Goal: Information Seeking & Learning: Learn about a topic

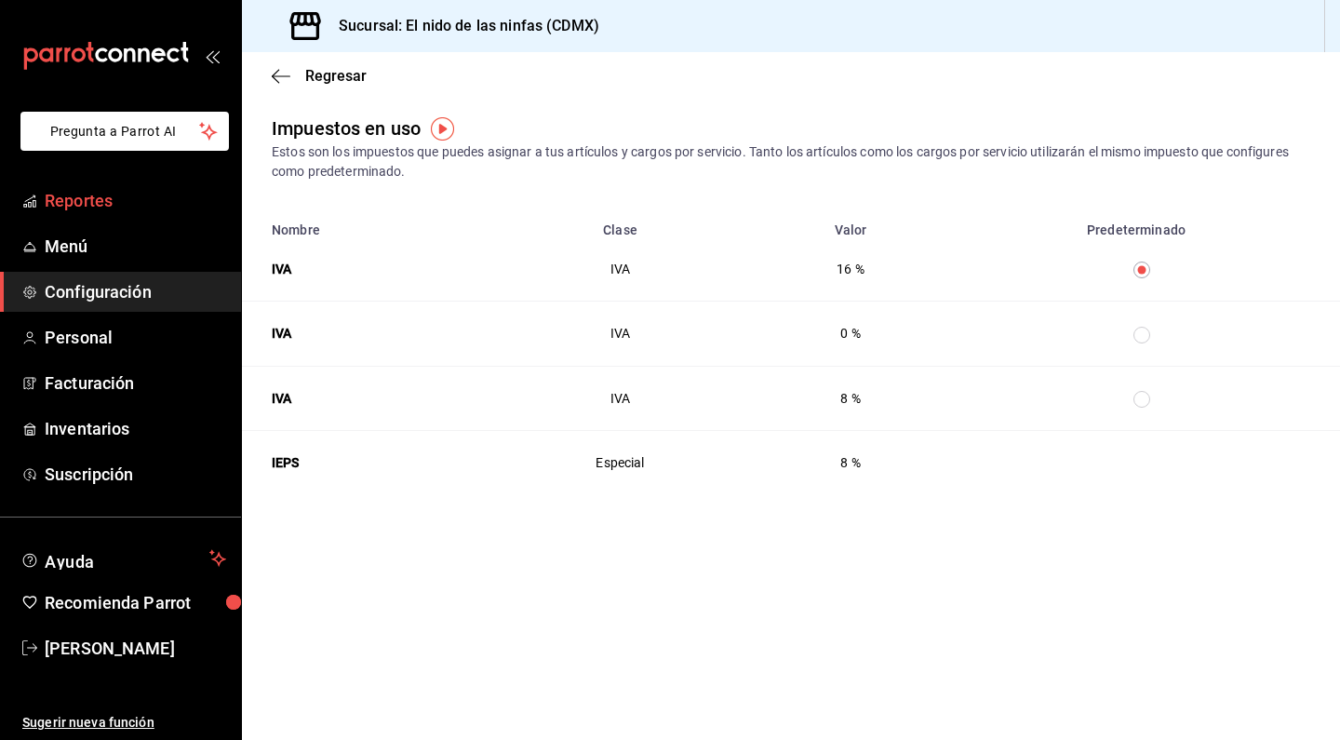
click at [67, 200] on span "Reportes" at bounding box center [135, 200] width 181 height 25
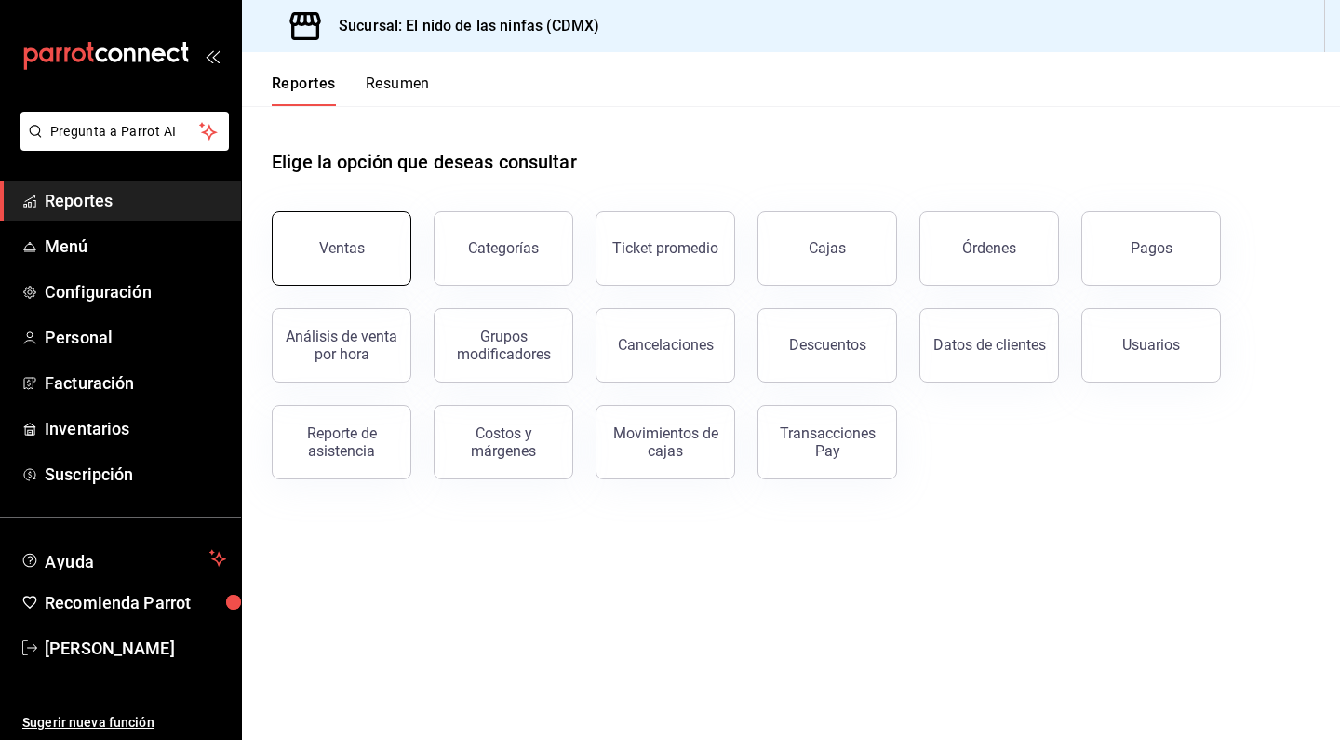
click at [387, 272] on button "Ventas" at bounding box center [342, 248] width 140 height 74
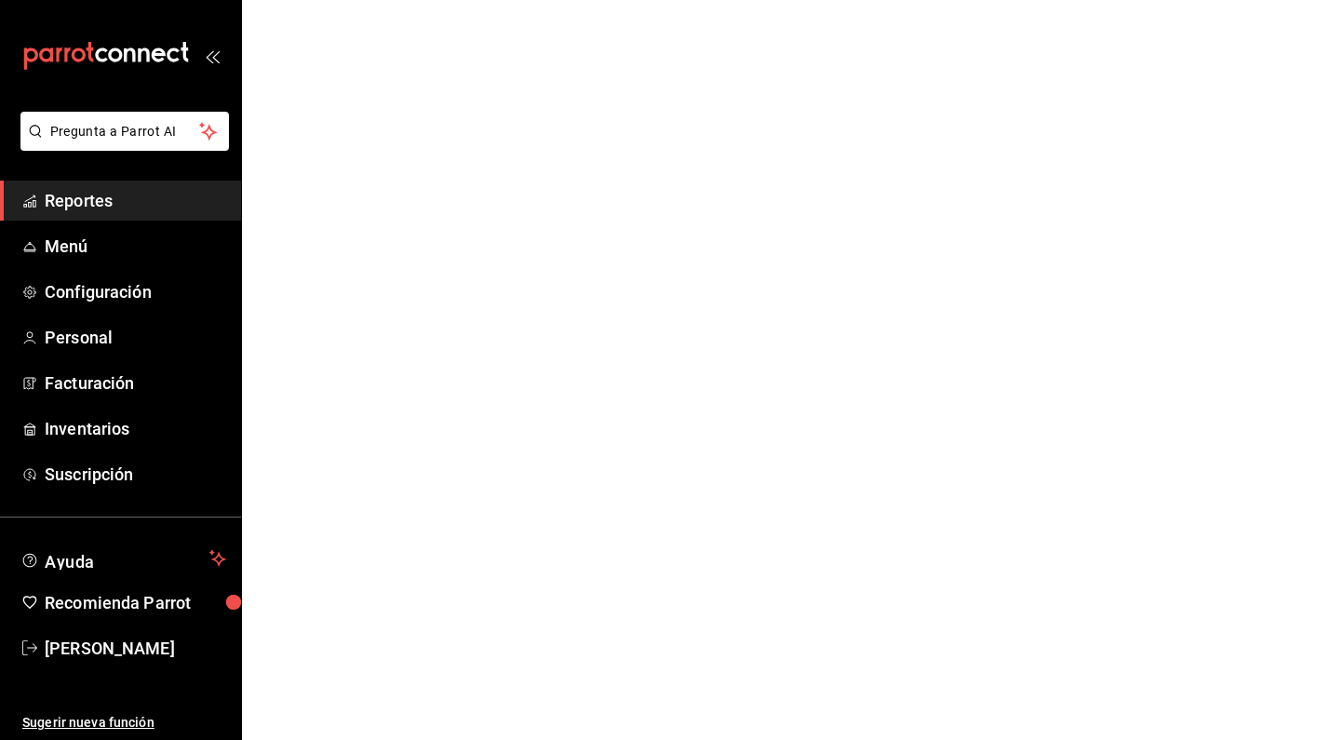
click at [387, 0] on html "Pregunta a Parrot AI Reportes Menú Configuración Personal Facturación Inventari…" at bounding box center [670, 0] width 1340 height 0
click at [364, 0] on html "Pregunta a Parrot AI Reportes Menú Configuración Personal Facturación Inventari…" at bounding box center [670, 0] width 1340 height 0
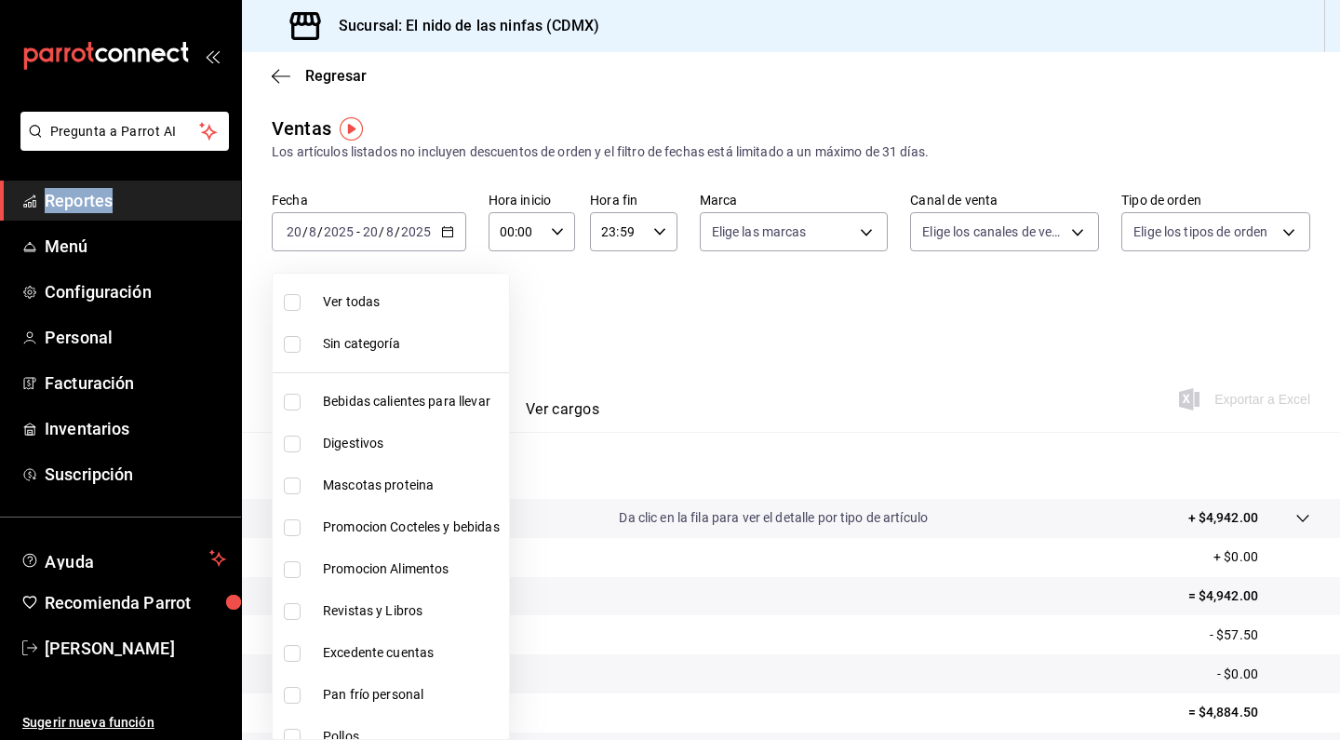
click at [357, 317] on body "Pregunta a Parrot AI Reportes Menú Configuración Personal Facturación Inventari…" at bounding box center [670, 370] width 1340 height 740
click at [713, 382] on div at bounding box center [670, 370] width 1340 height 740
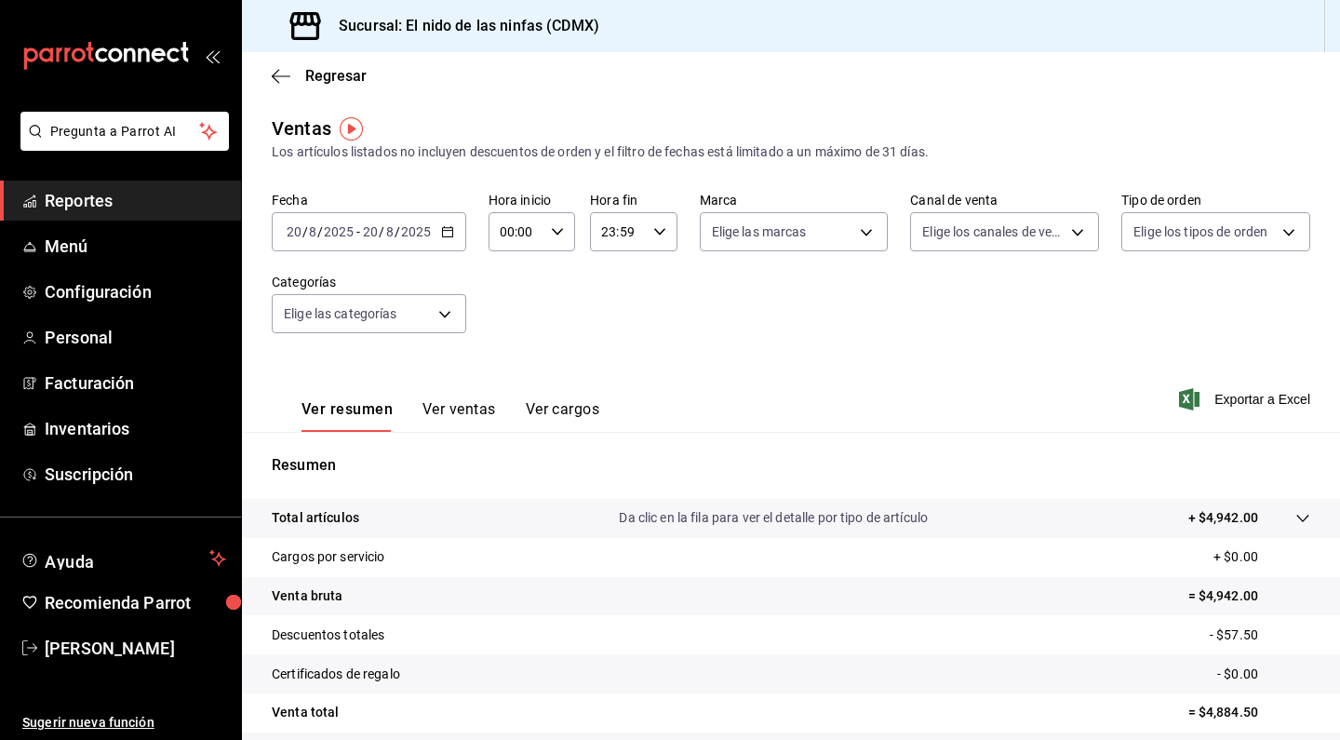
click at [271, 74] on div "Regresar" at bounding box center [791, 75] width 1098 height 47
click at [285, 74] on icon "button" at bounding box center [281, 76] width 19 height 17
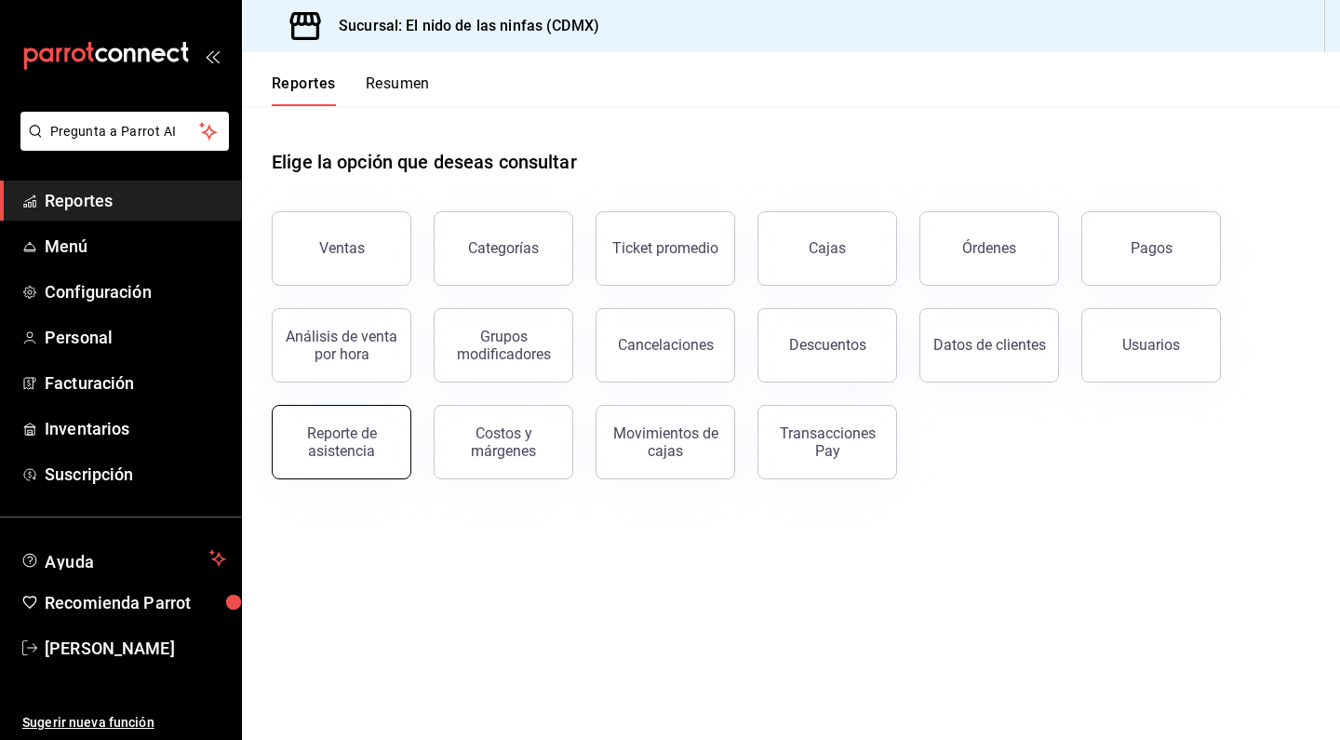
click at [357, 459] on button "Reporte de asistencia" at bounding box center [342, 442] width 140 height 74
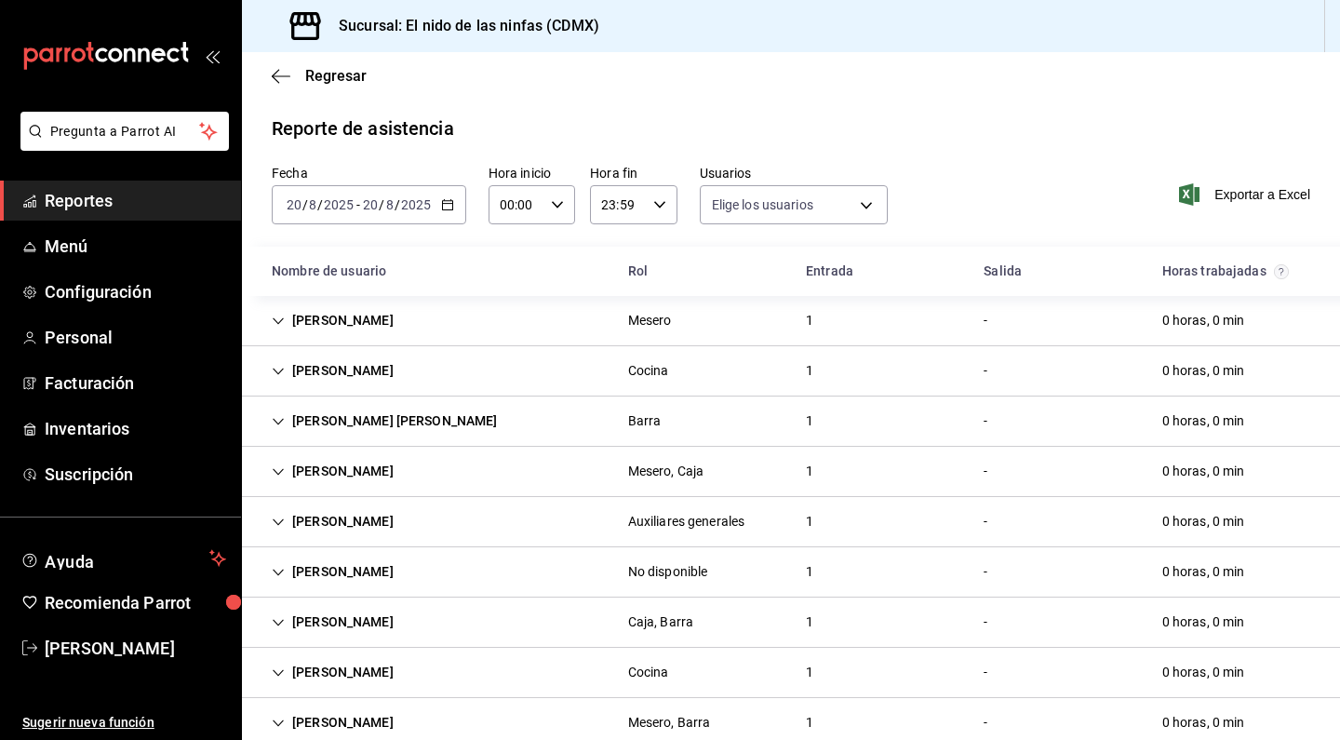
type input "f173dc28-cd37-4426-b6e2-67a35de93594,13bcedf5-9fb9-4363-bb34-efa653aac1fb,0a498…"
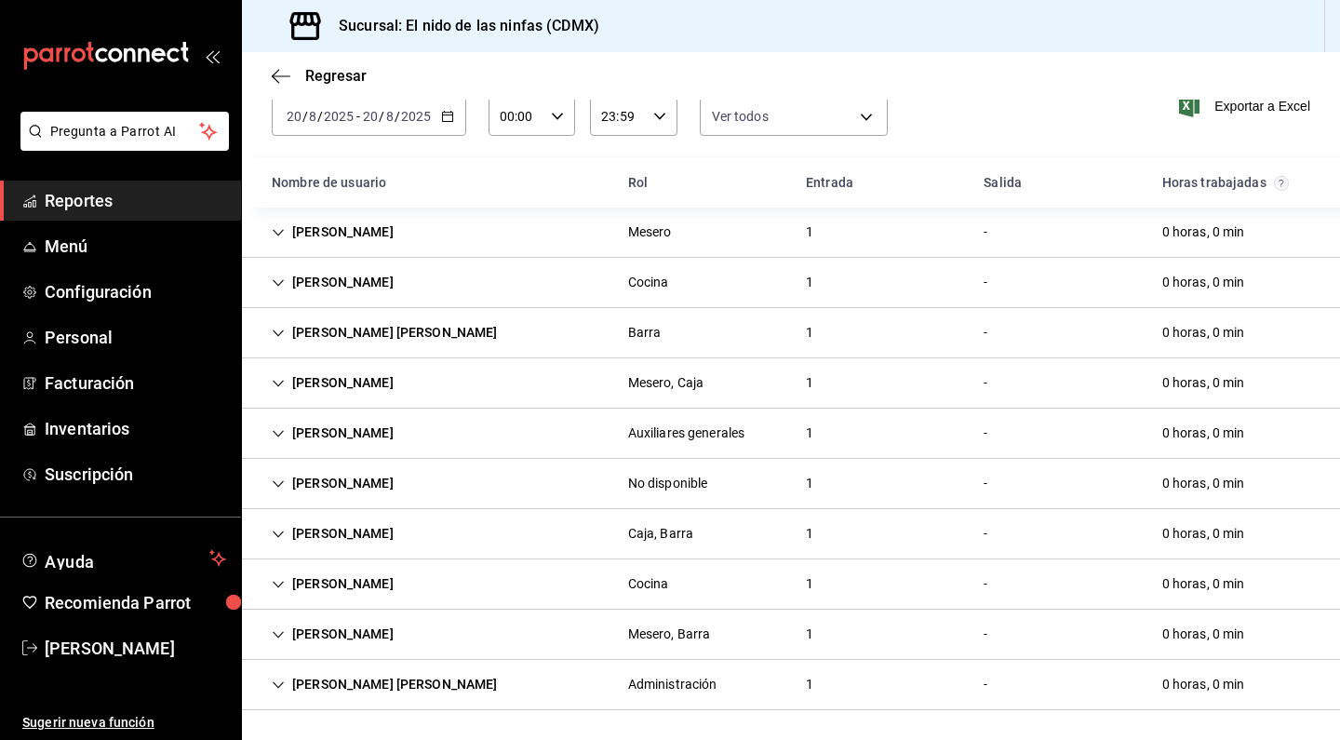
scroll to position [88, 0]
click at [272, 681] on icon "Cell" at bounding box center [278, 684] width 13 height 13
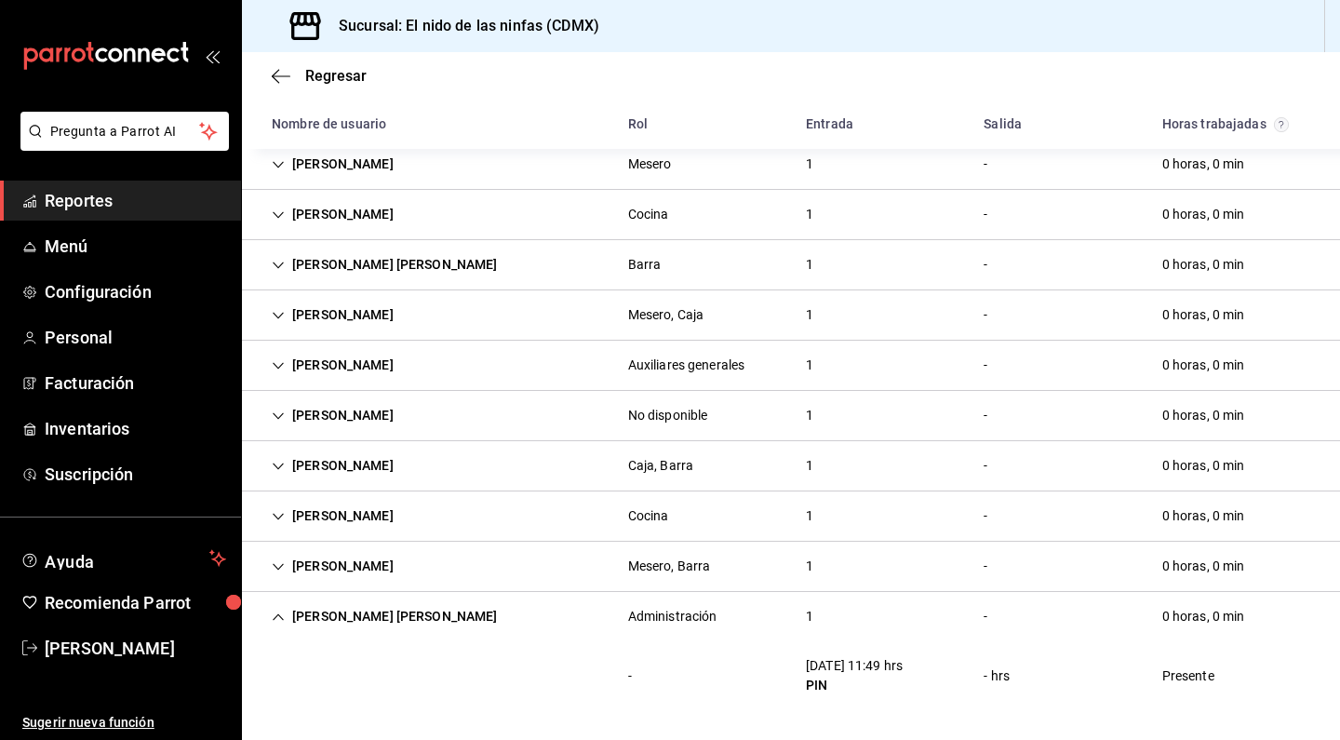
scroll to position [156, 0]
click at [281, 559] on div "[PERSON_NAME]" at bounding box center [333, 566] width 152 height 34
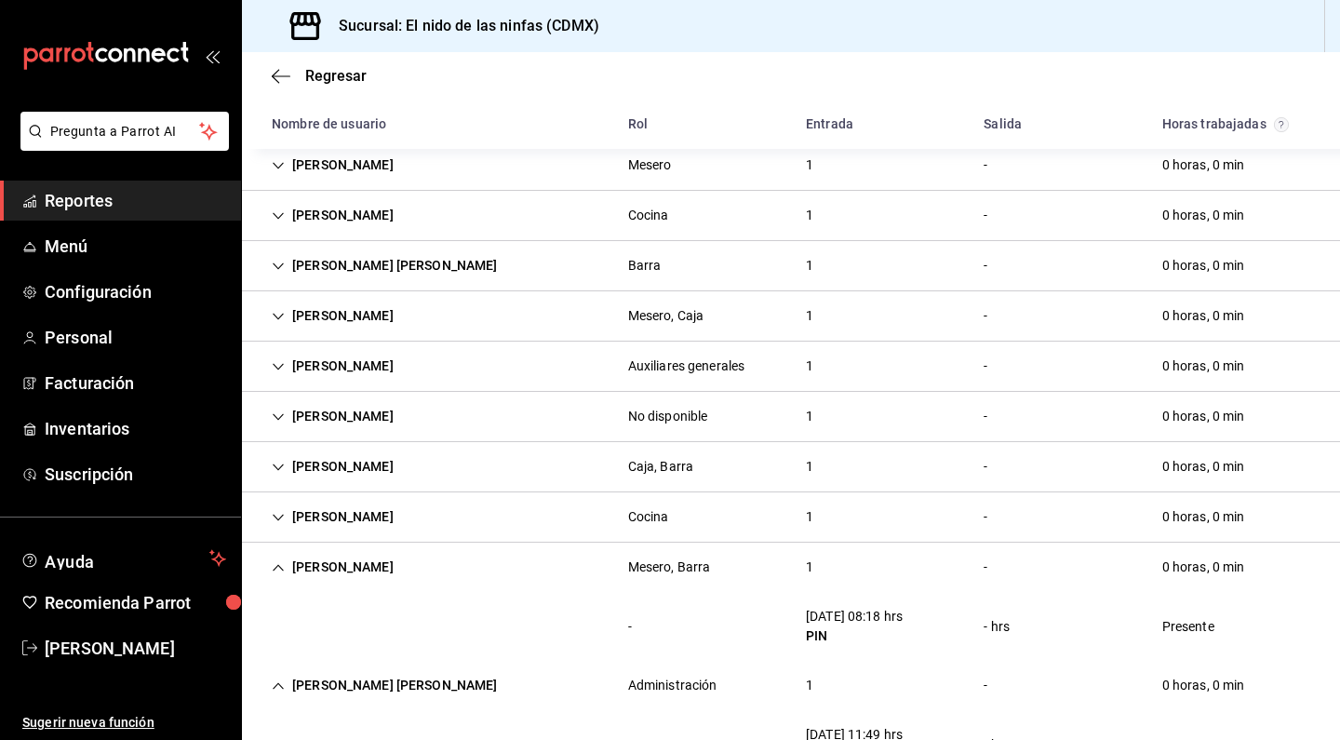
click at [277, 320] on icon "Cell" at bounding box center [278, 316] width 13 height 13
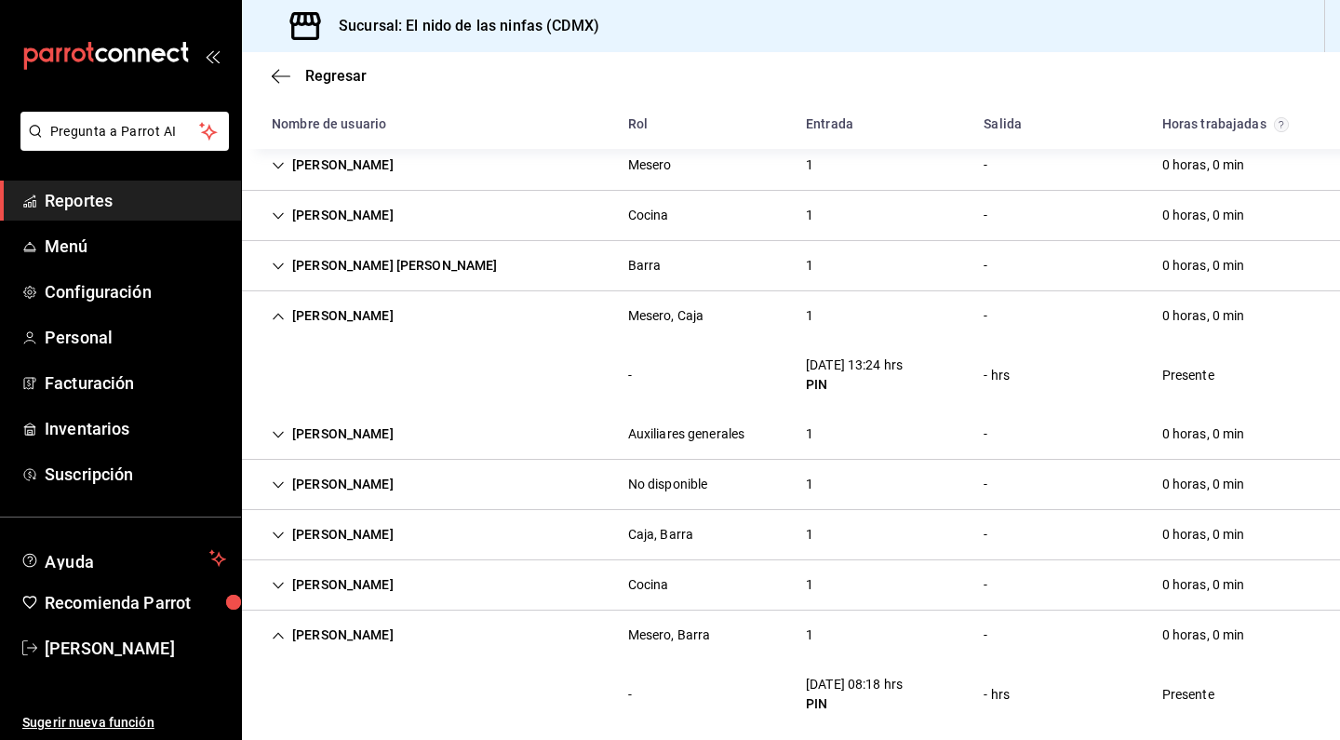
click at [272, 538] on icon "Cell" at bounding box center [278, 535] width 13 height 13
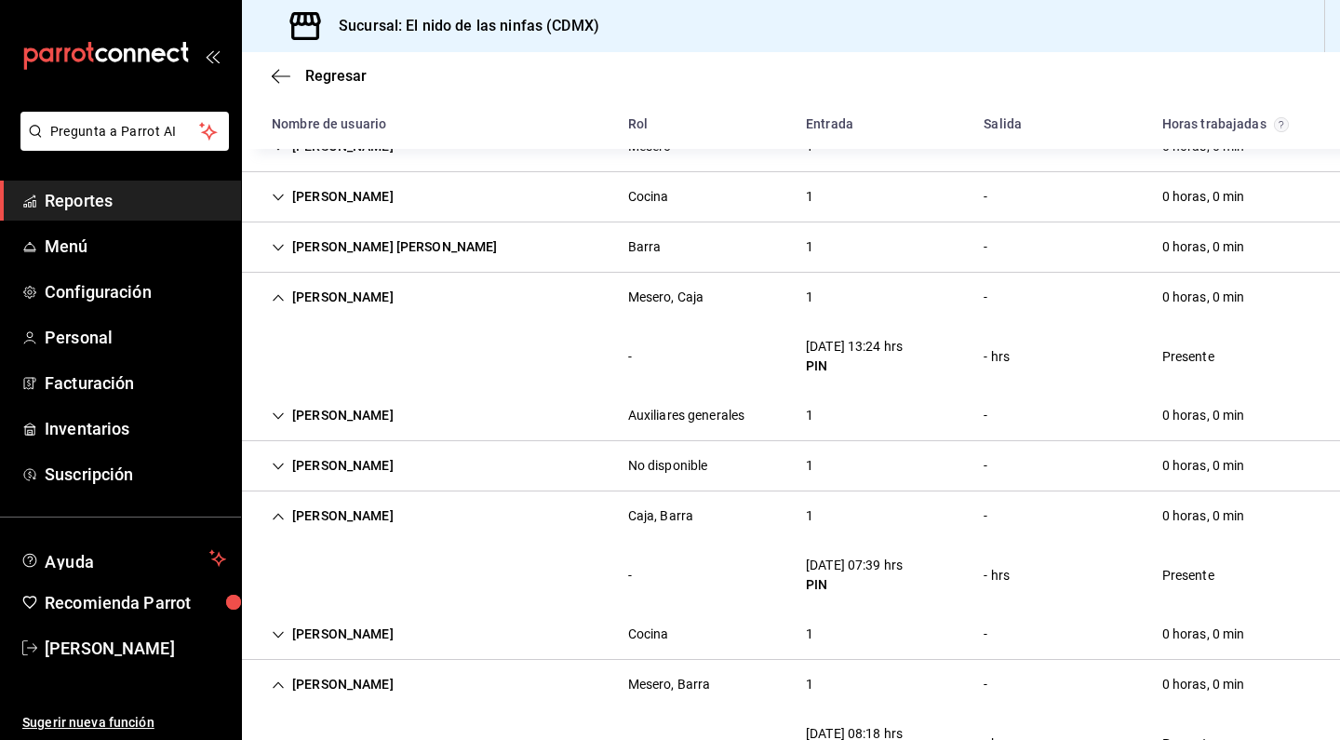
scroll to position [151, 0]
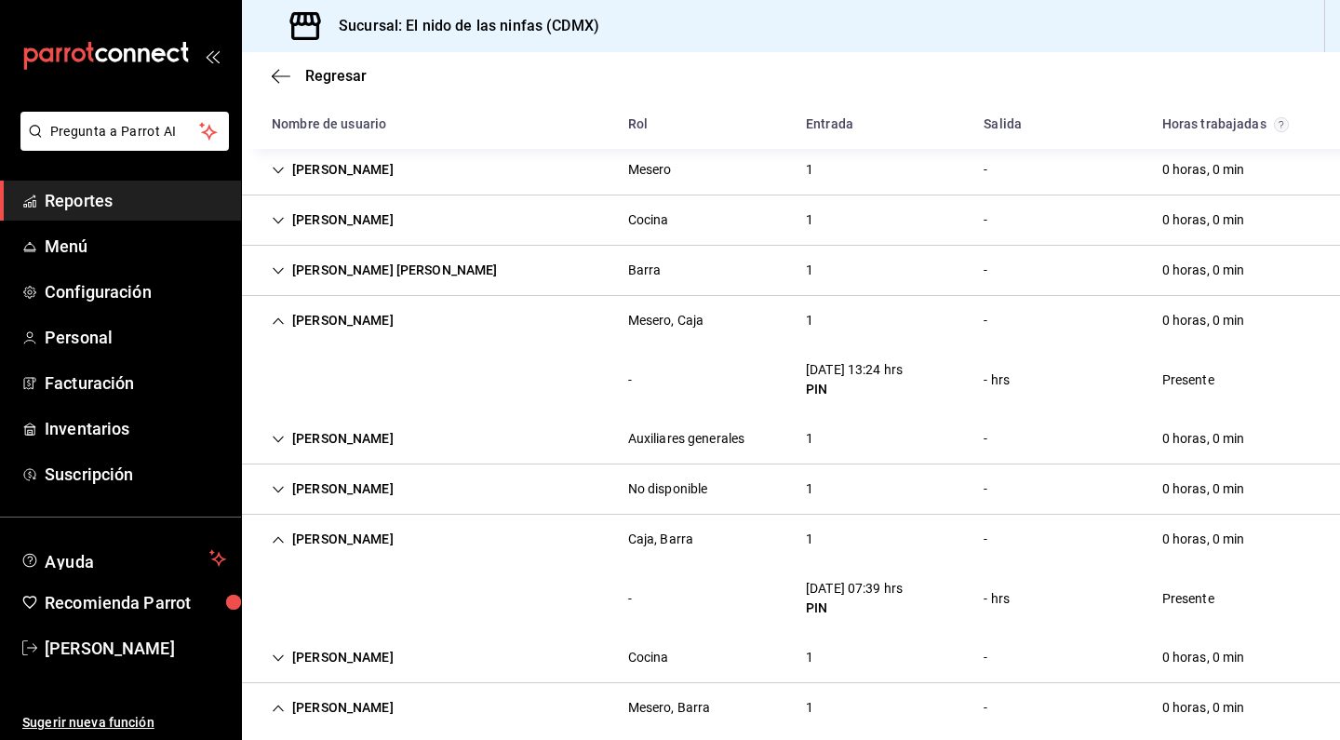
click at [280, 272] on icon "Cell" at bounding box center [278, 270] width 11 height 7
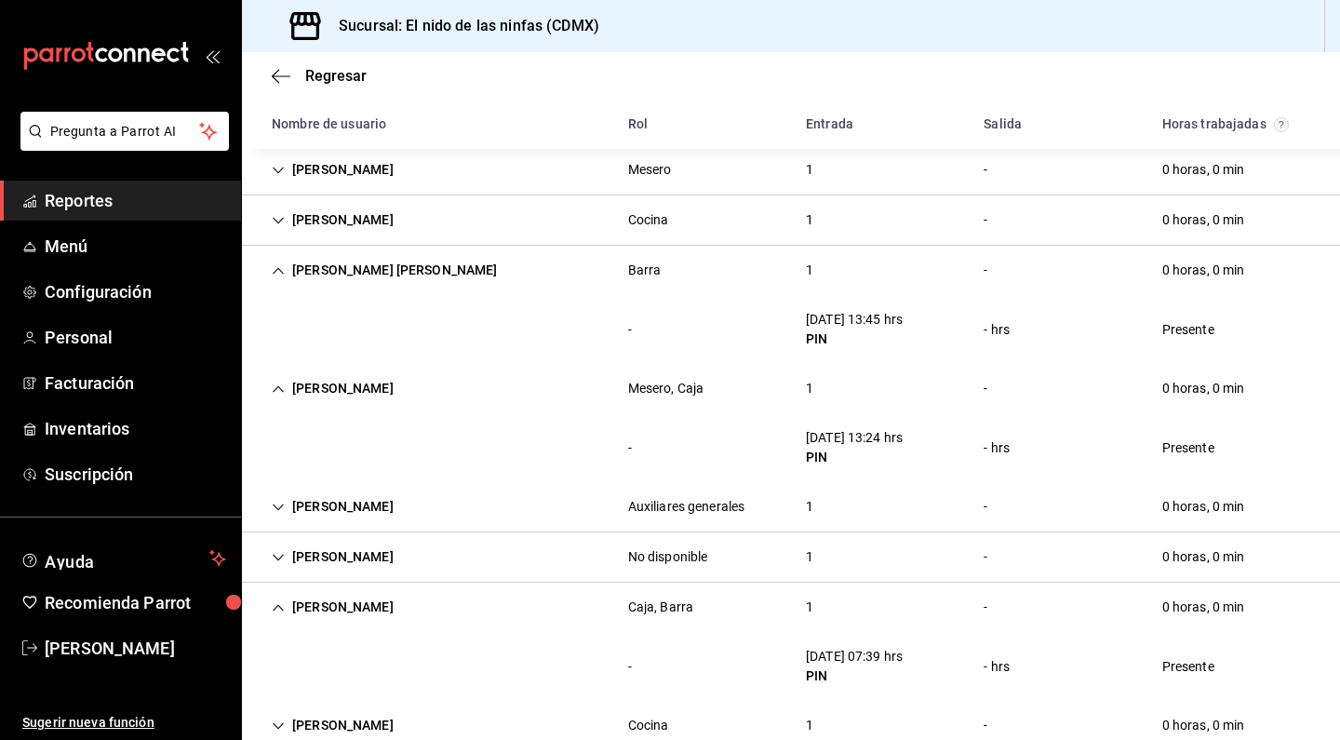
click at [281, 221] on icon "Cell" at bounding box center [278, 220] width 11 height 7
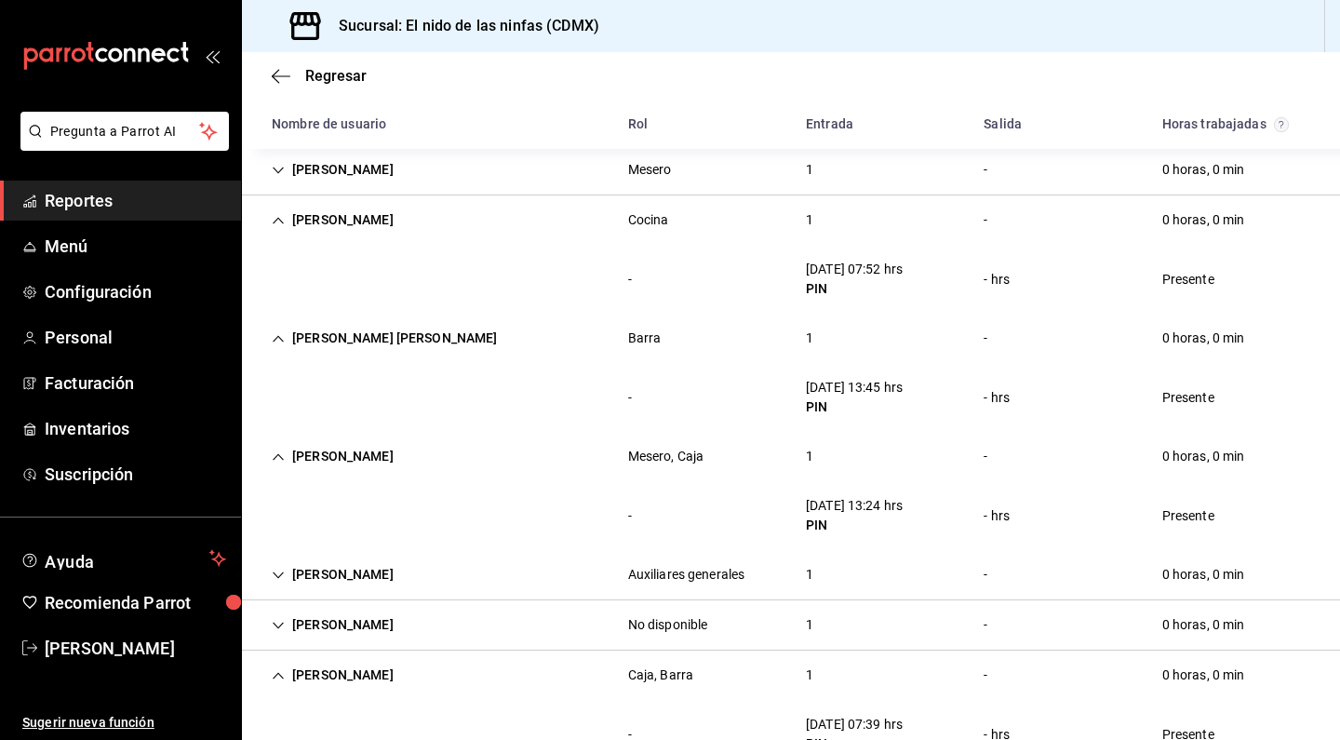
click at [285, 168] on div "[PERSON_NAME]" at bounding box center [333, 170] width 152 height 34
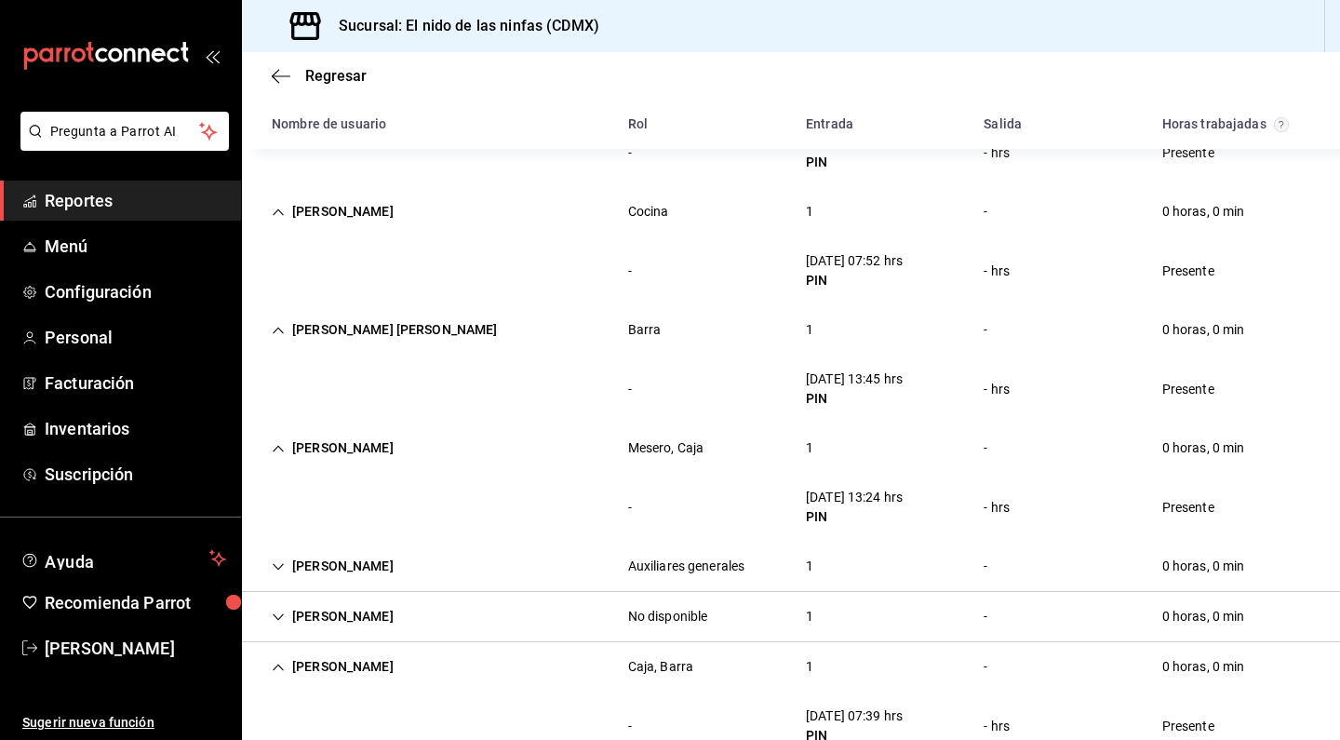
scroll to position [564, 0]
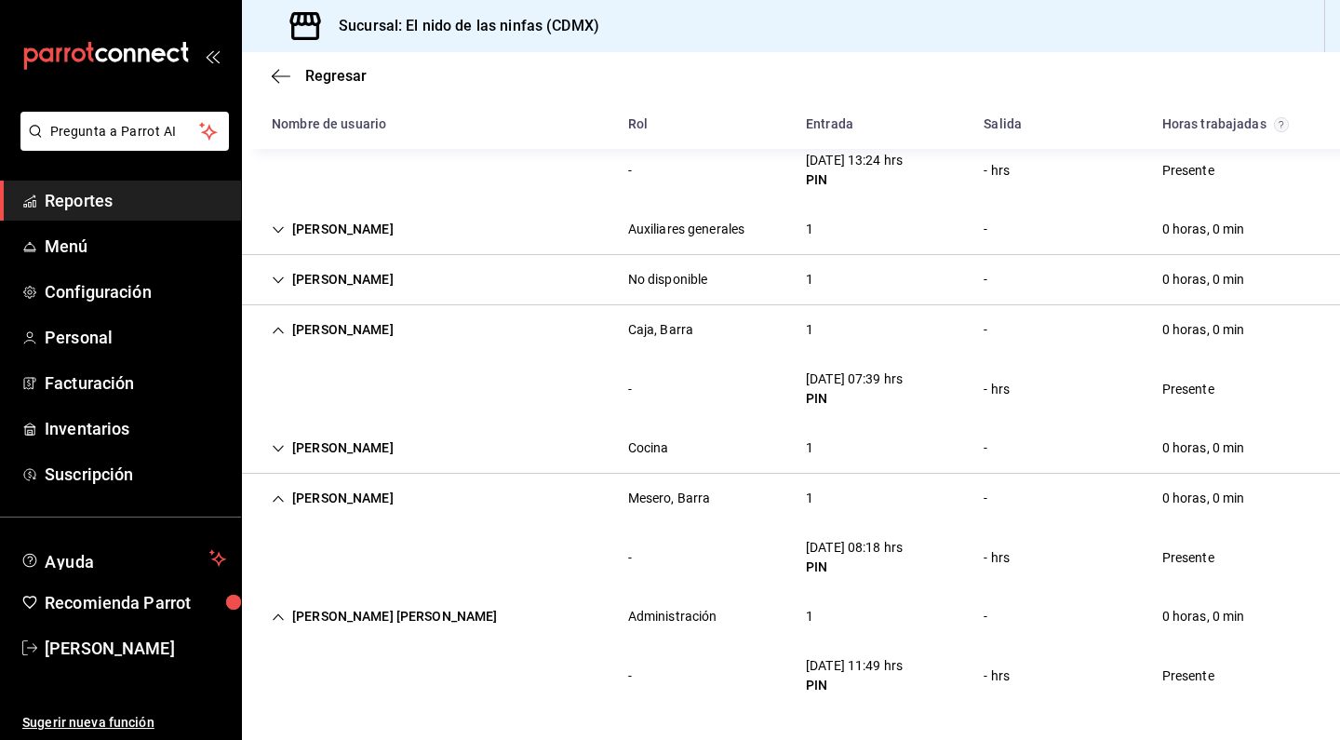
click at [279, 286] on icon "Cell" at bounding box center [278, 280] width 13 height 13
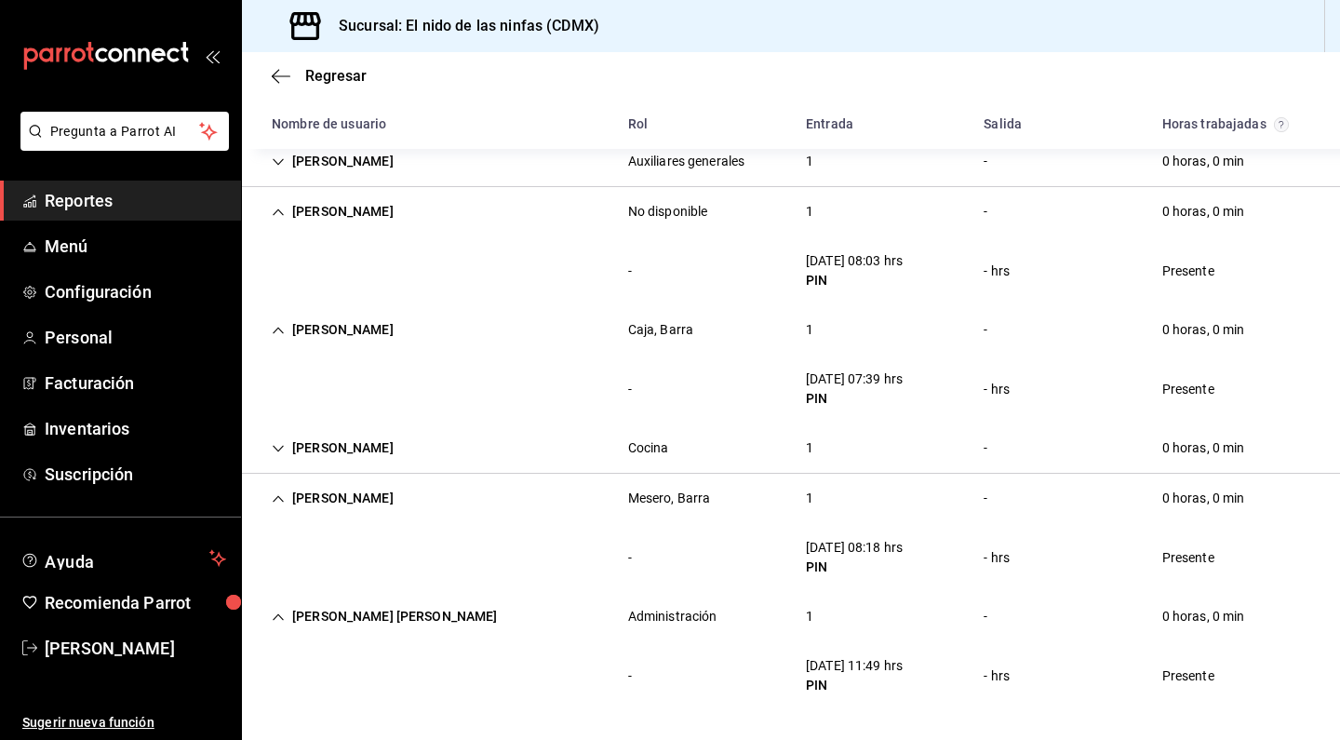
scroll to position [534, 0]
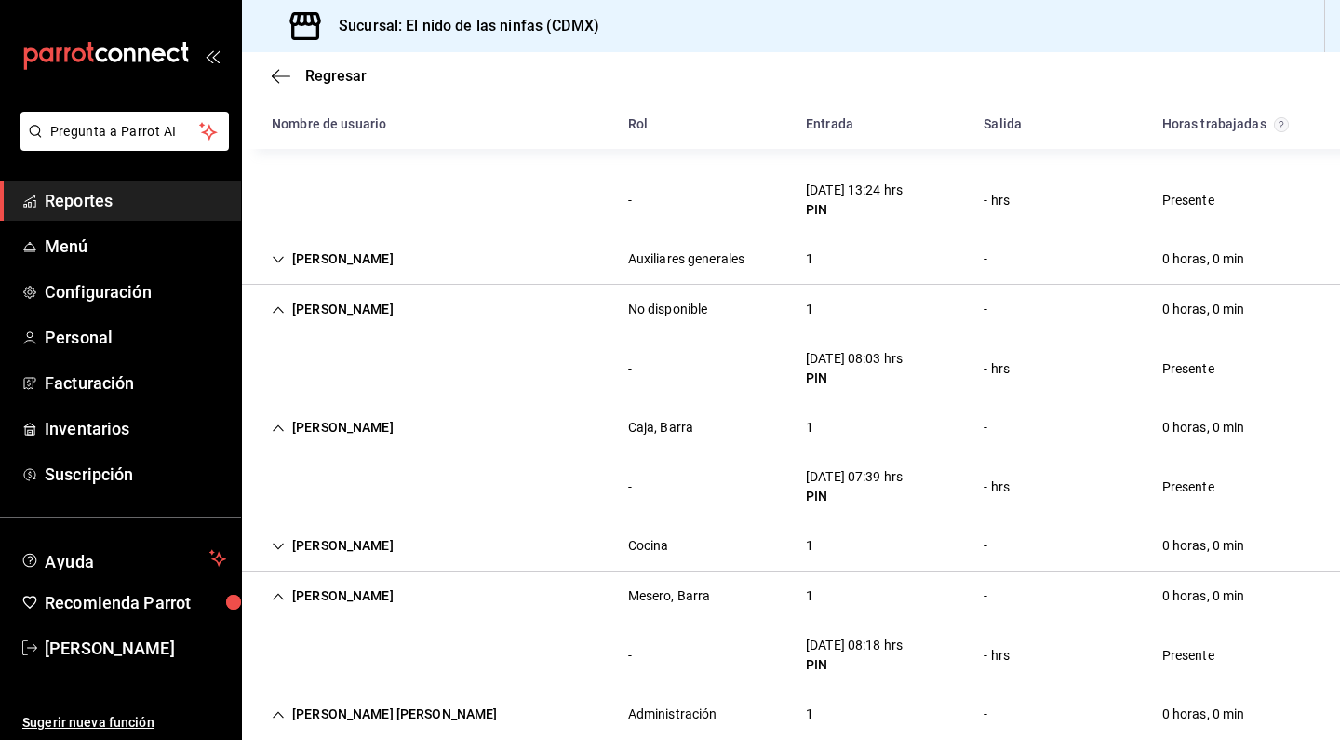
click at [283, 594] on icon "Cell" at bounding box center [278, 596] width 13 height 13
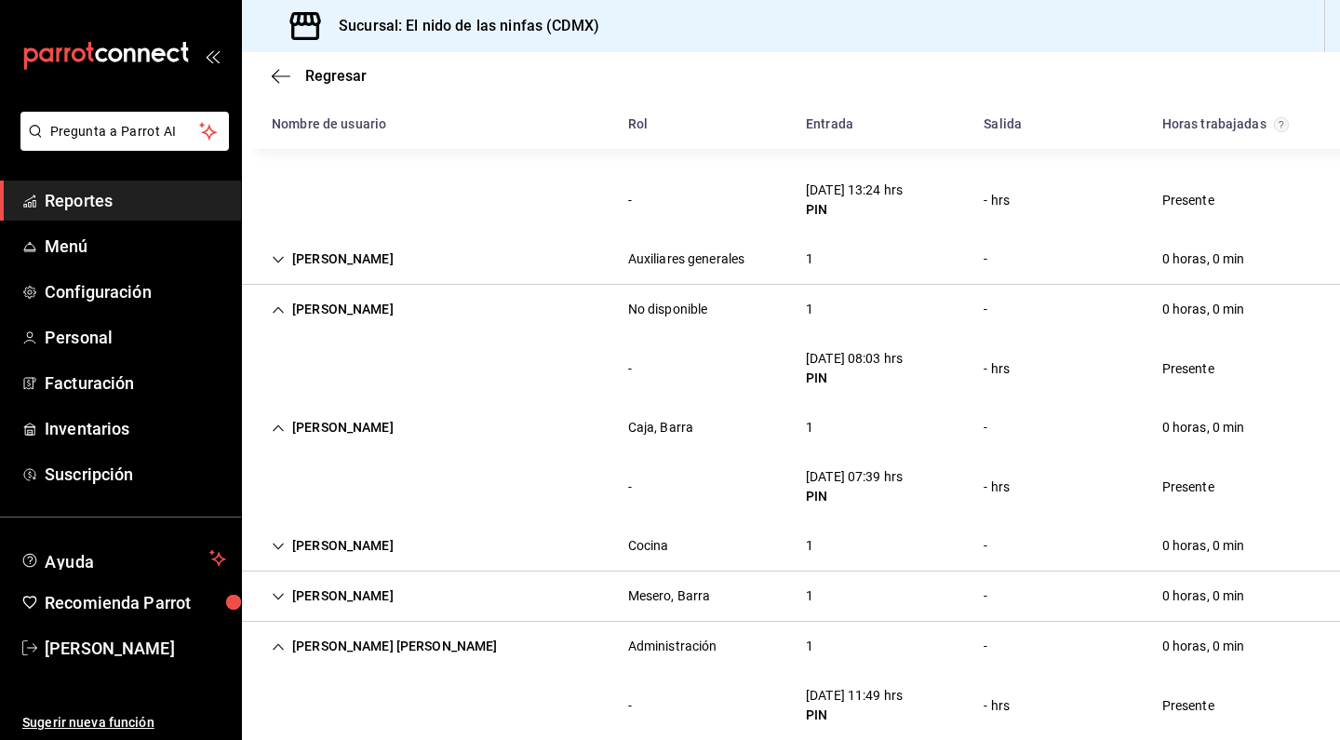
click at [283, 594] on icon "Cell" at bounding box center [278, 596] width 11 height 7
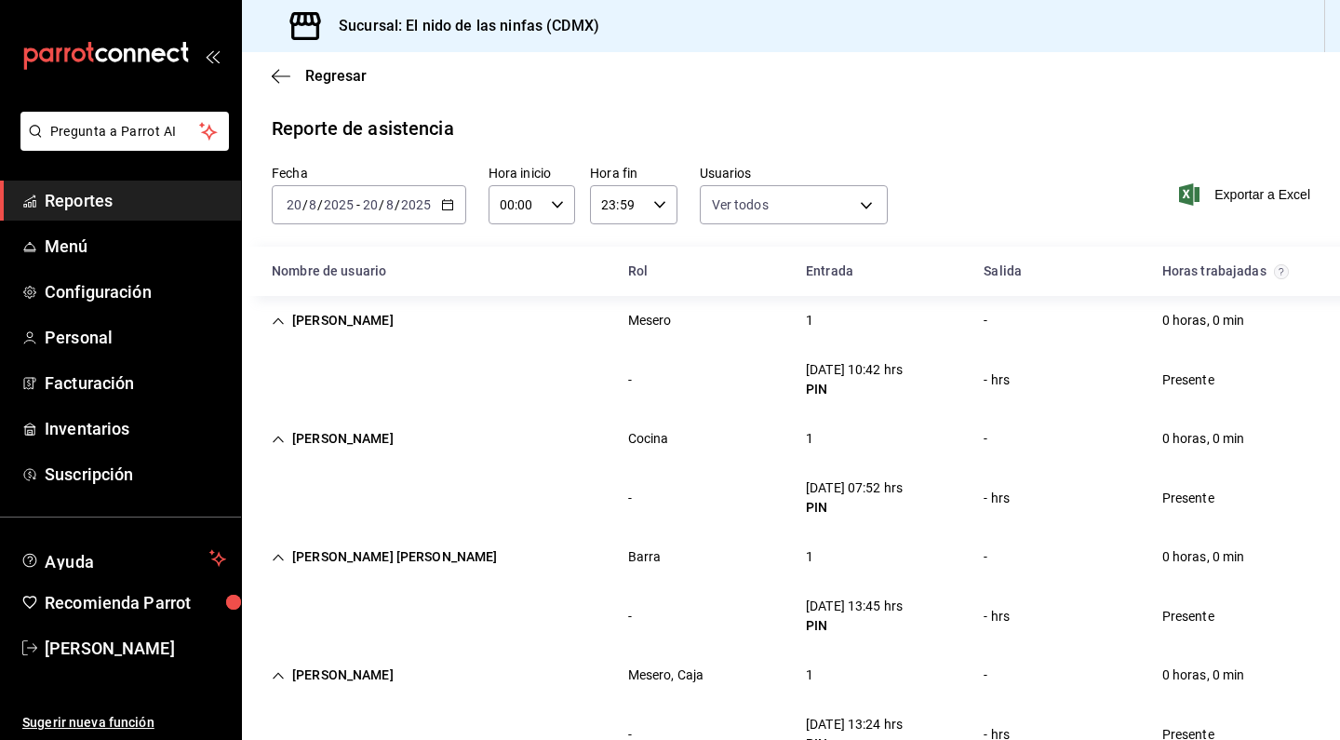
scroll to position [0, 0]
click at [277, 559] on icon "Cell" at bounding box center [278, 557] width 13 height 13
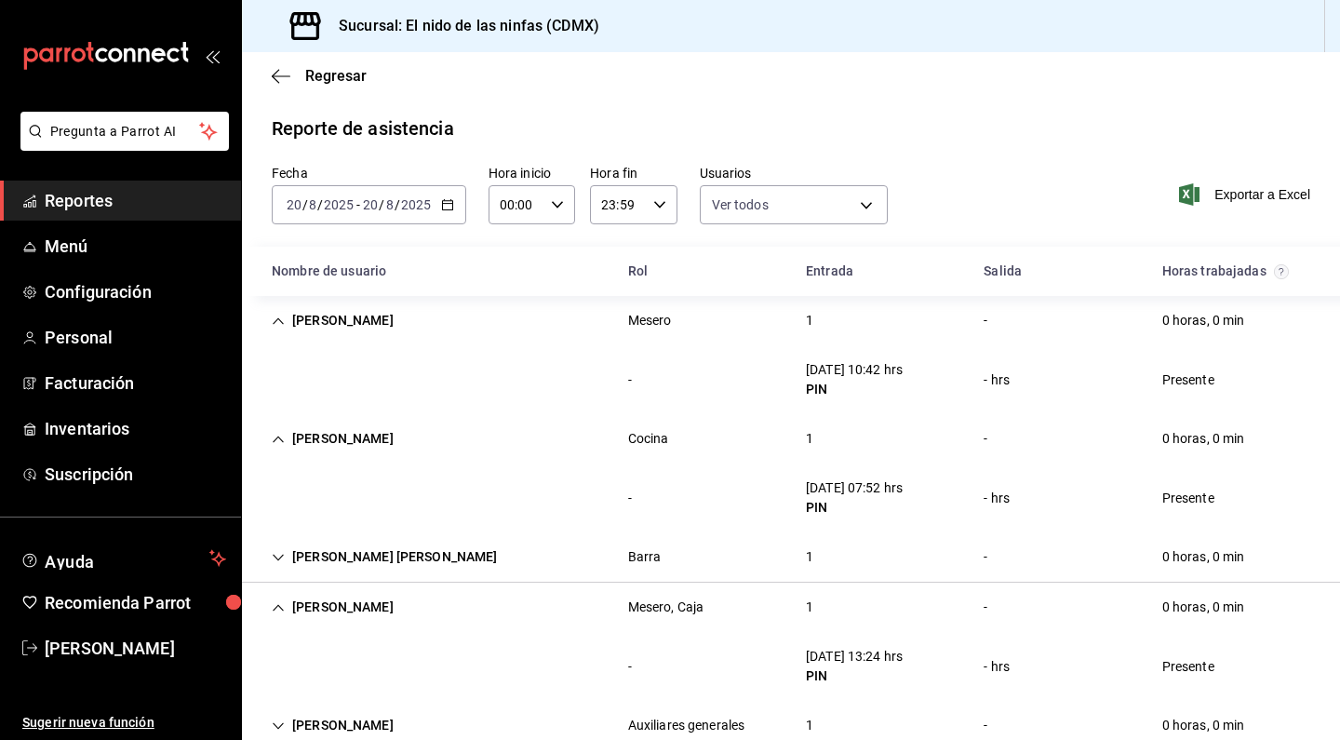
click at [277, 559] on icon "Cell" at bounding box center [278, 557] width 11 height 7
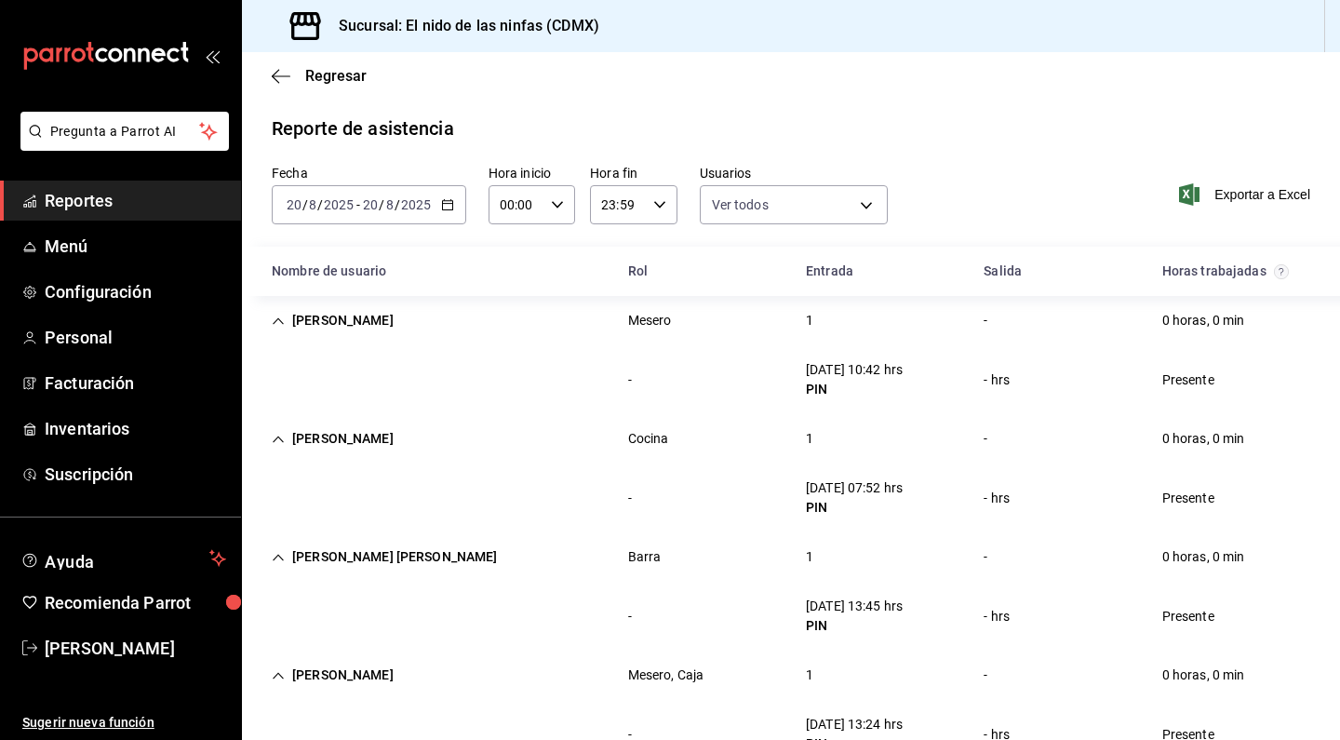
click at [371, 212] on div "[DATE] [DATE] - [DATE] [DATE]" at bounding box center [369, 204] width 194 height 39
click at [532, 208] on input "00:00" at bounding box center [516, 204] width 55 height 37
click at [686, 197] on div at bounding box center [670, 370] width 1340 height 740
click at [664, 202] on \(Stroke\) "button" at bounding box center [658, 204] width 11 height 7
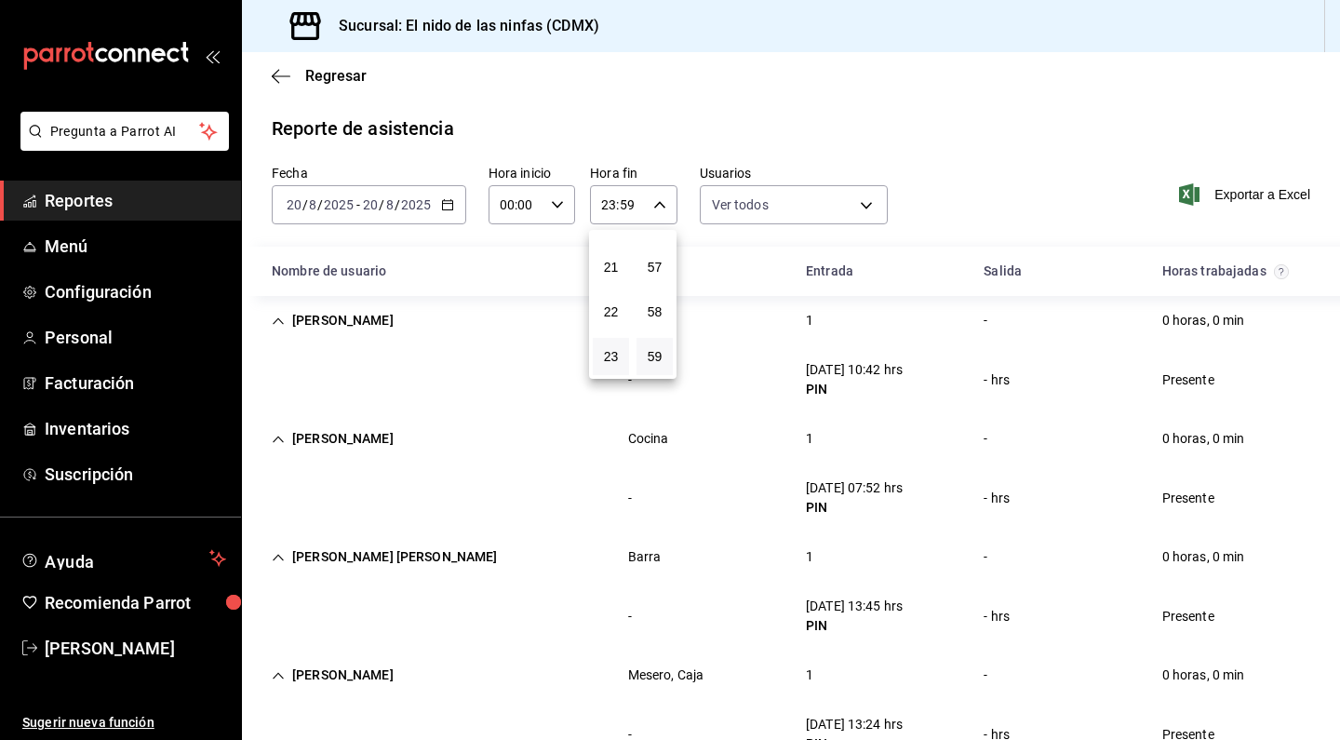
click at [761, 205] on div at bounding box center [670, 370] width 1340 height 740
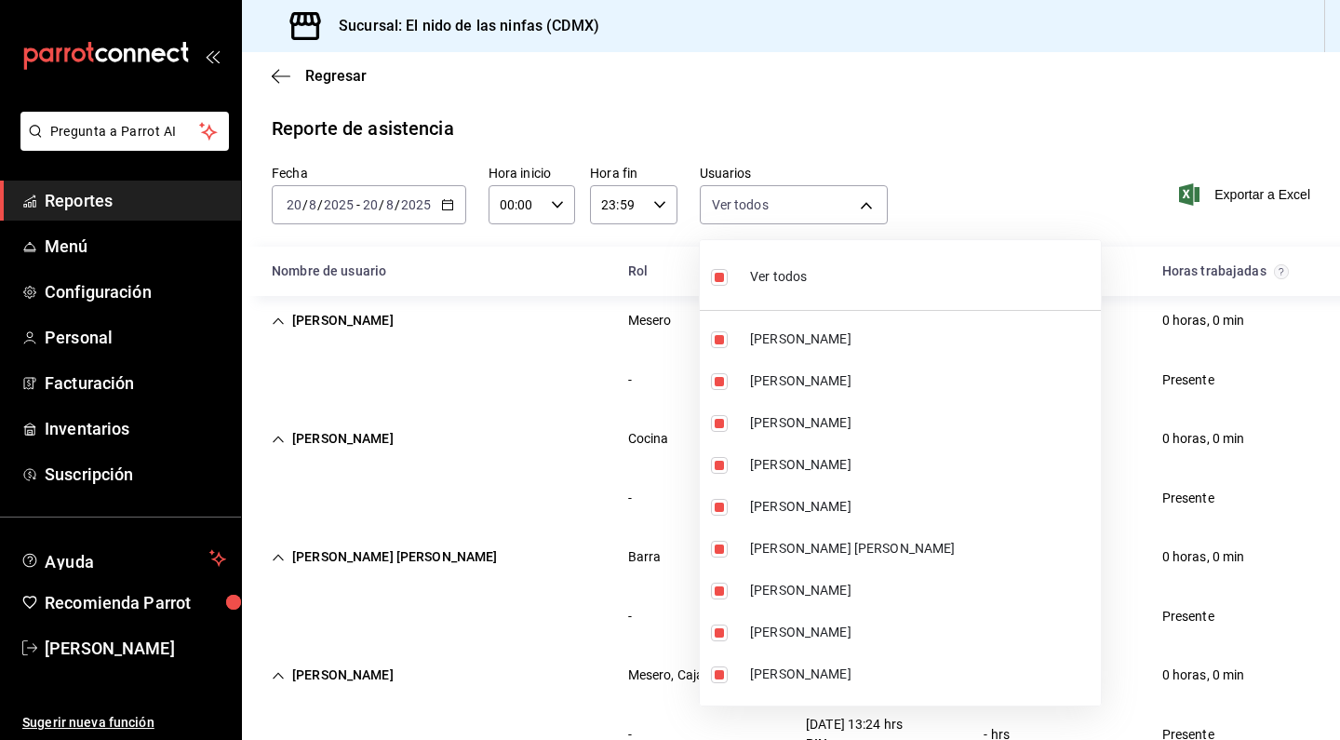
click at [761, 205] on body "Pregunta a Parrot AI Reportes Menú Configuración Personal Facturación Inventari…" at bounding box center [670, 370] width 1340 height 740
click at [84, 337] on div at bounding box center [670, 370] width 1340 height 740
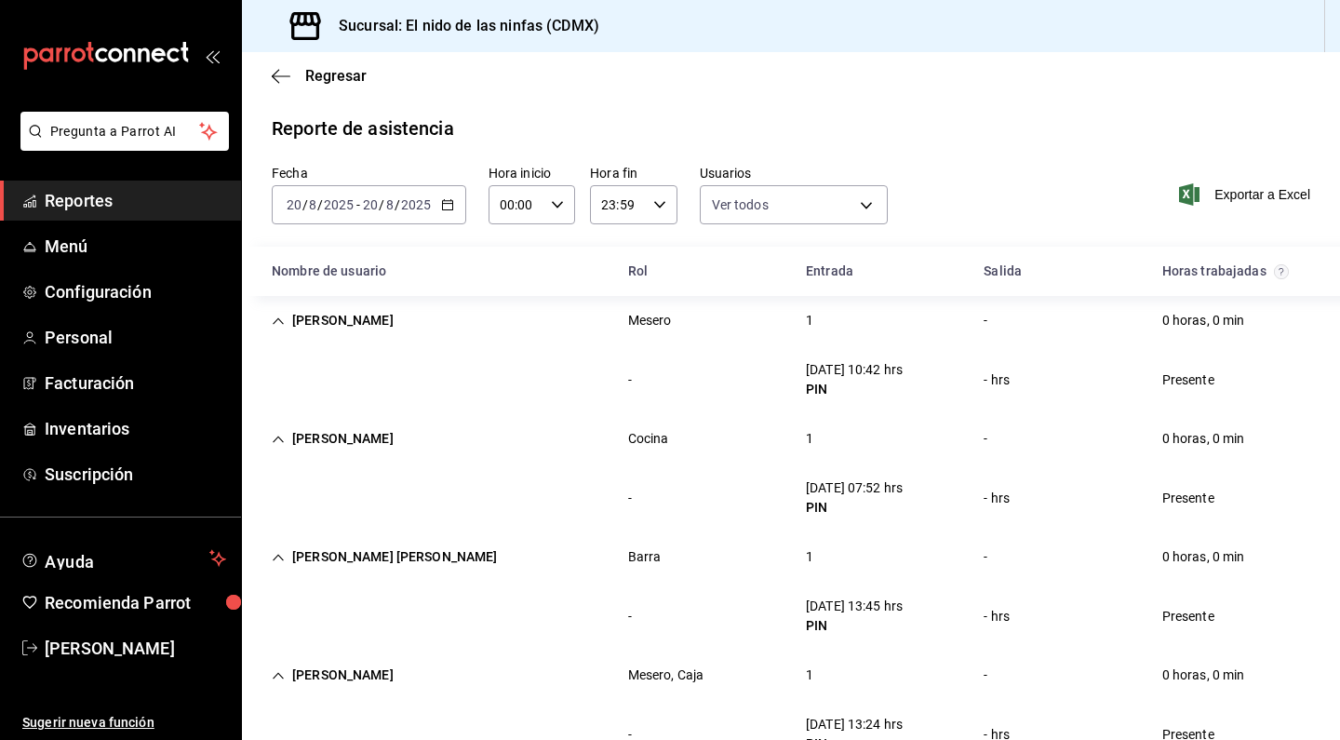
click at [84, 337] on span "Personal" at bounding box center [135, 337] width 181 height 25
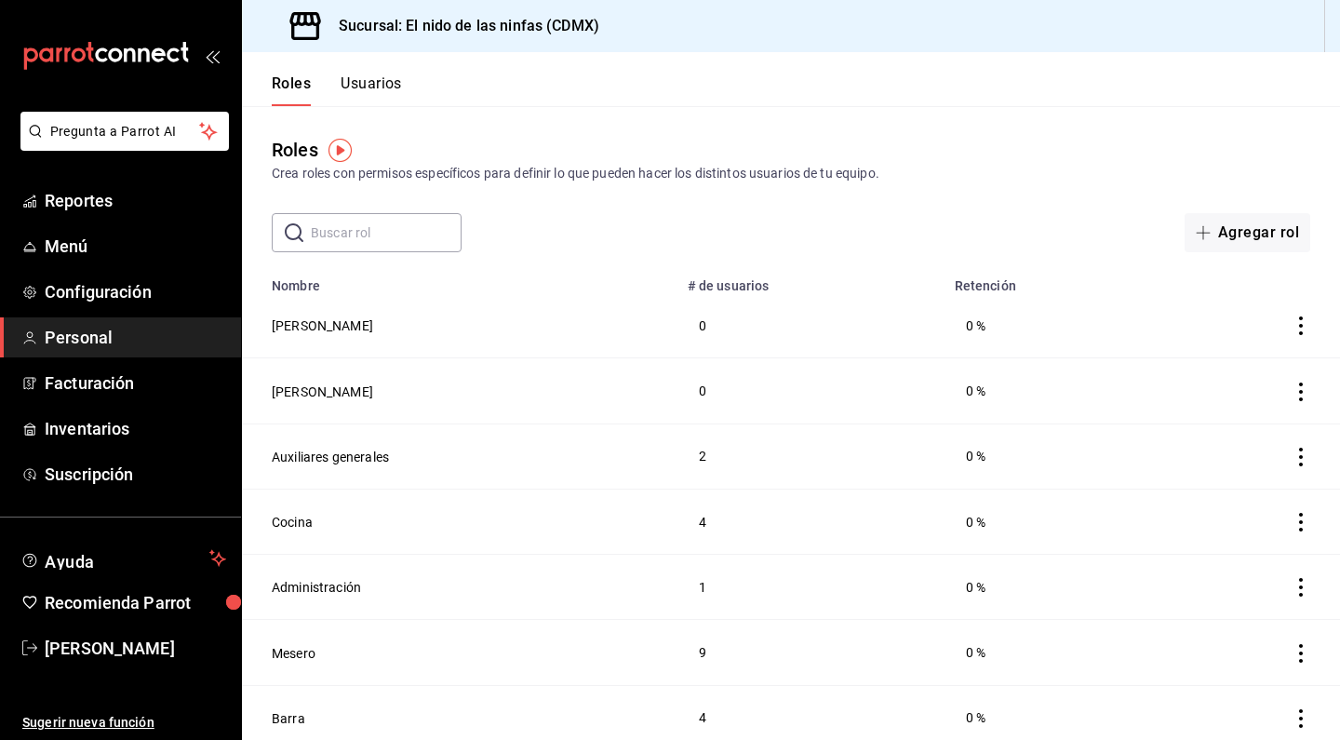
click at [356, 87] on button "Usuarios" at bounding box center [371, 90] width 61 height 32
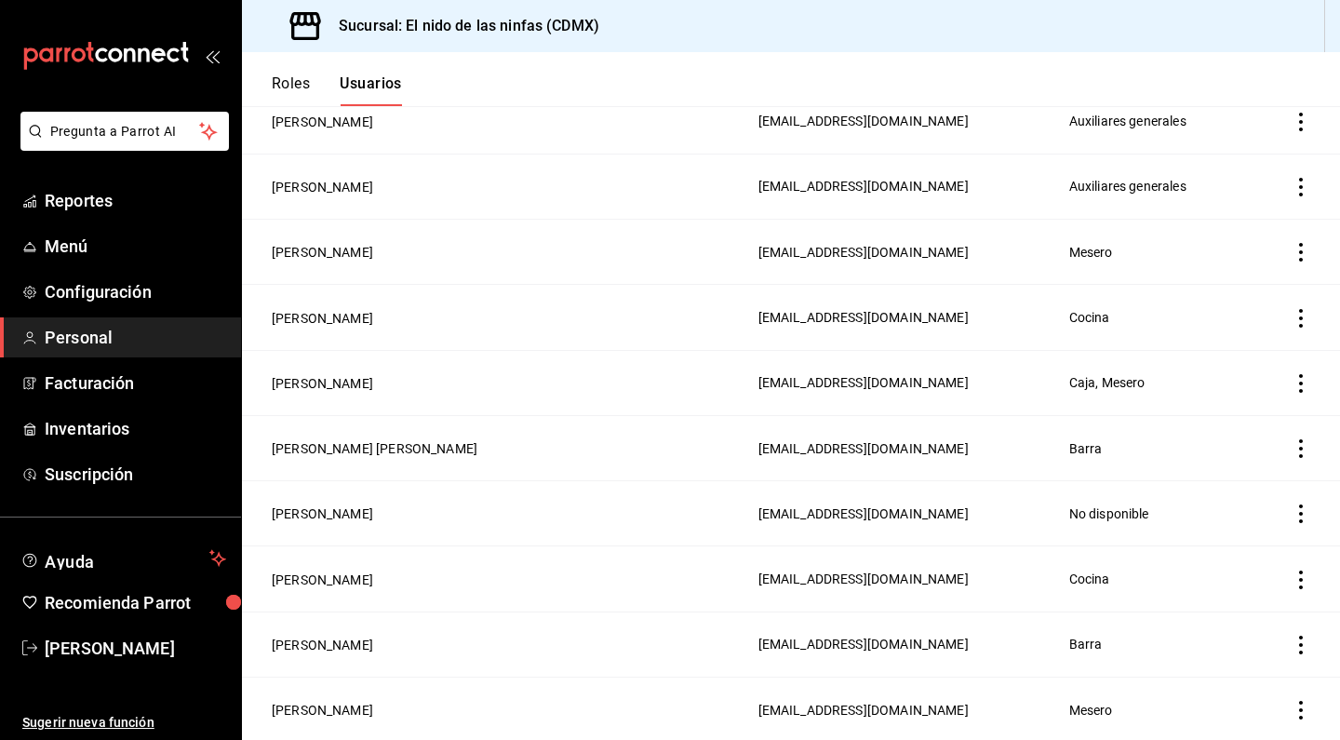
scroll to position [727, 0]
click at [1295, 249] on icon "actions" at bounding box center [1301, 253] width 19 height 19
click at [297, 518] on div at bounding box center [670, 370] width 1340 height 740
click at [297, 518] on button "[PERSON_NAME]" at bounding box center [322, 514] width 101 height 19
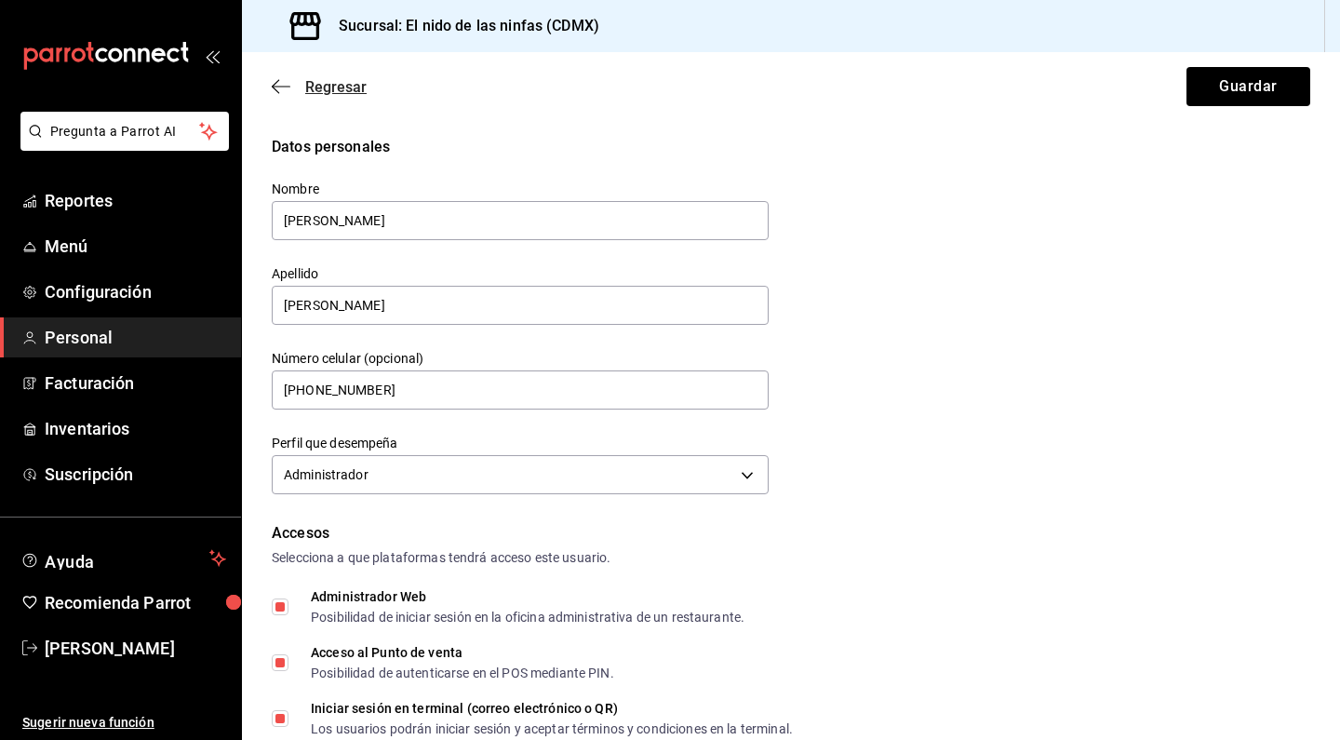
click at [276, 94] on icon "button" at bounding box center [281, 86] width 19 height 17
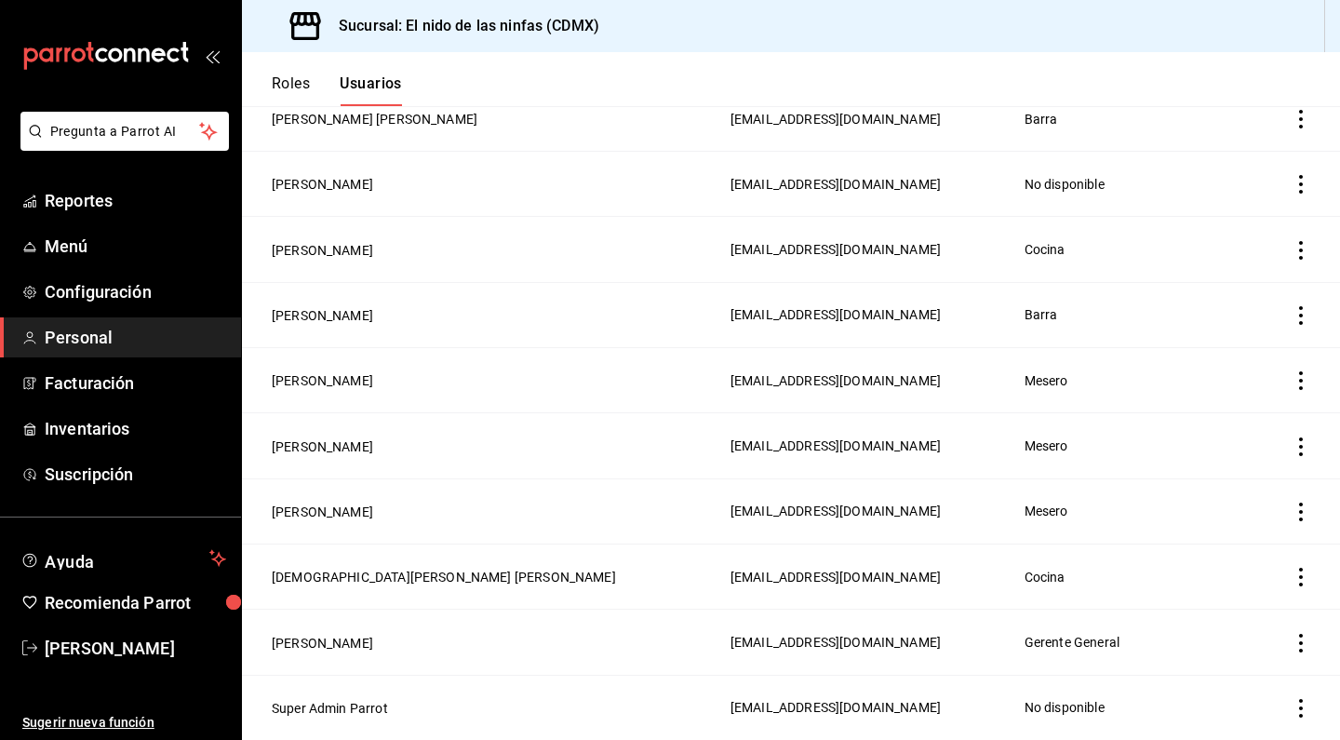
scroll to position [1057, 0]
click at [329, 704] on button "Super Admin Parrot" at bounding box center [330, 708] width 116 height 19
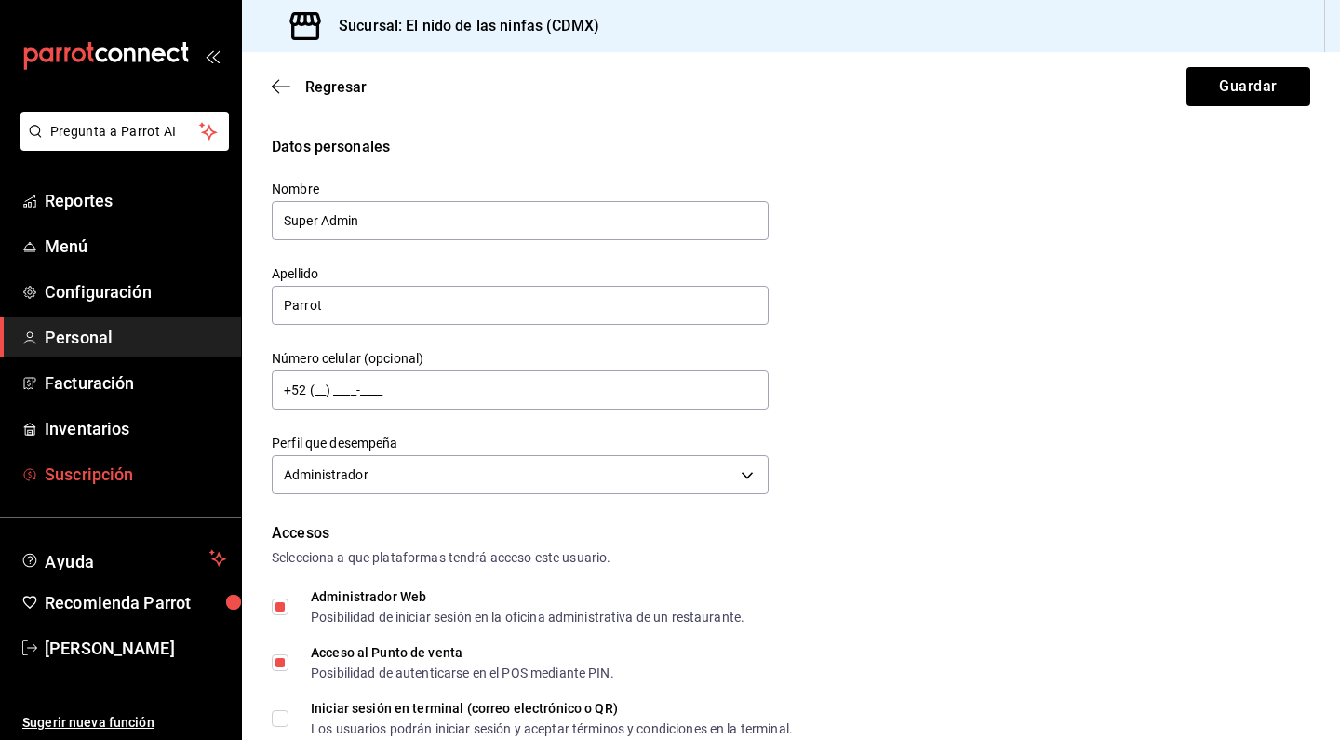
click at [90, 472] on span "Suscripción" at bounding box center [135, 474] width 181 height 25
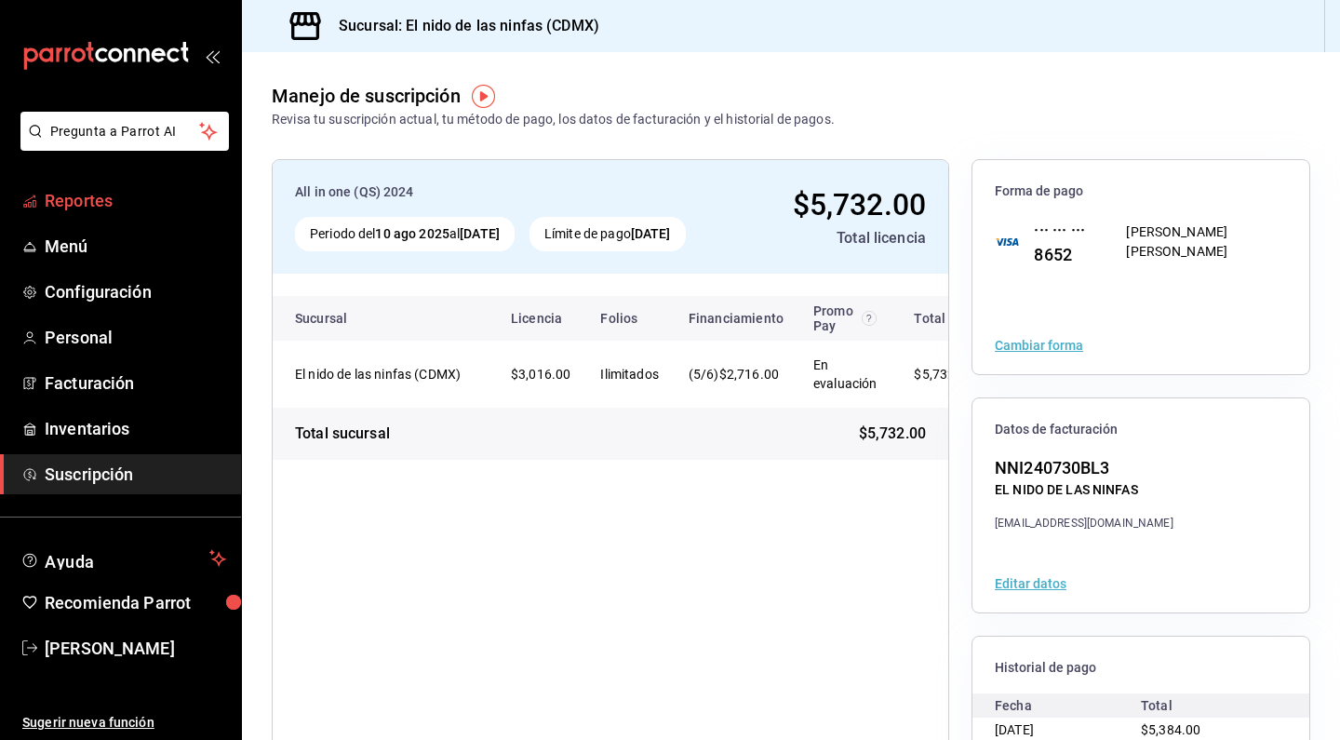
click at [99, 189] on span "Reportes" at bounding box center [135, 200] width 181 height 25
